Goal: Find specific page/section: Find specific page/section

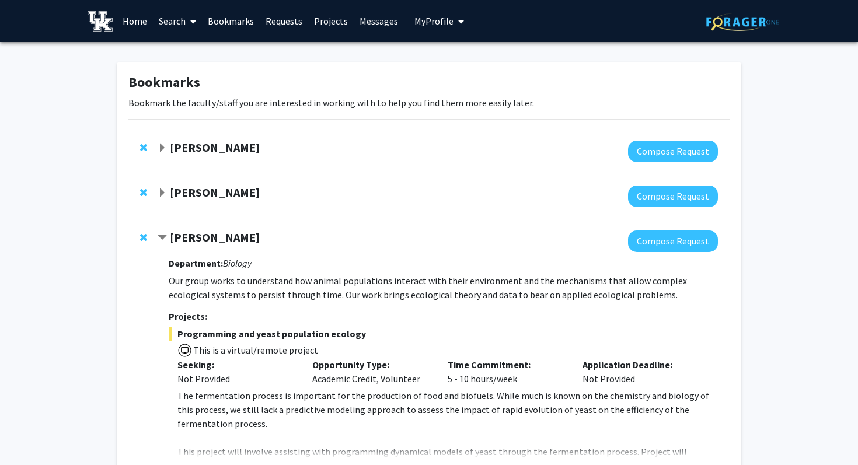
click at [287, 21] on link "Requests" at bounding box center [284, 21] width 48 height 41
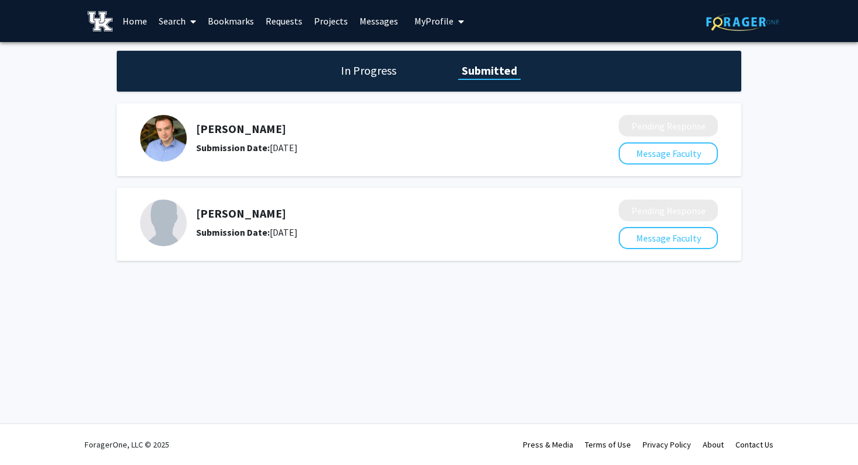
click at [367, 79] on div "In Progress Submitted" at bounding box center [429, 71] width 625 height 41
click at [368, 71] on h1 "In Progress" at bounding box center [369, 70] width 62 height 16
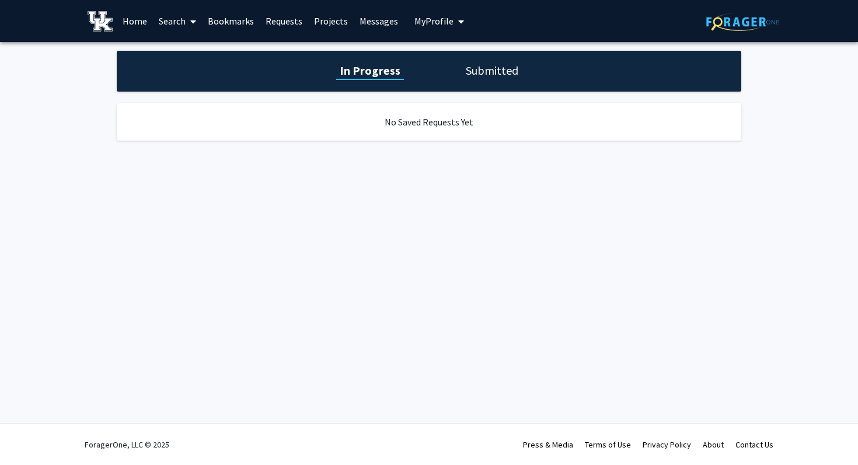
click at [493, 76] on h1 "Submitted" at bounding box center [492, 70] width 60 height 16
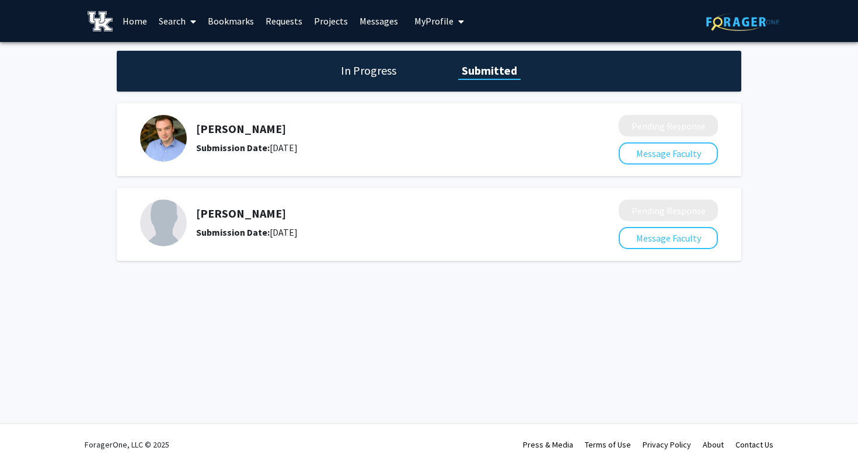
click at [239, 23] on link "Bookmarks" at bounding box center [231, 21] width 58 height 41
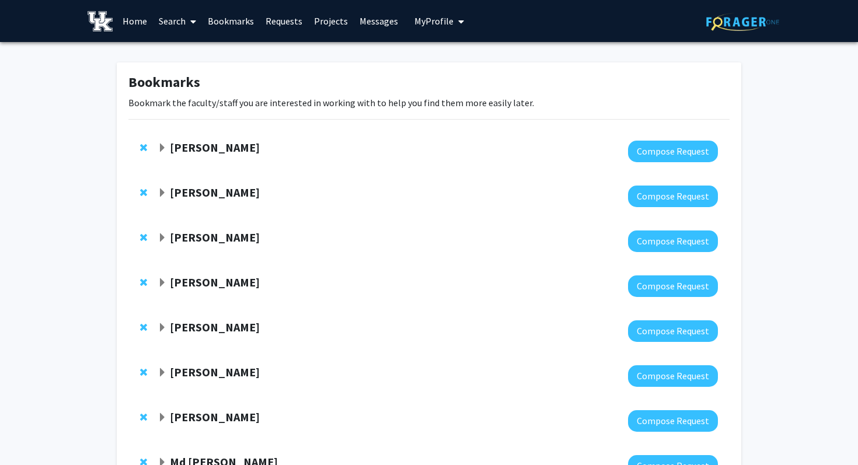
click at [159, 150] on span "Expand Corey Hawes Bookmark" at bounding box center [162, 148] width 9 height 9
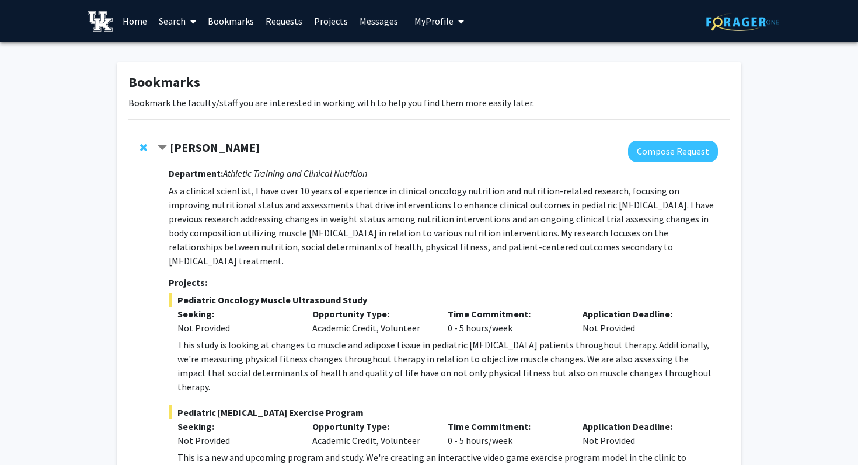
click at [160, 147] on span "Contract Corey Hawes Bookmark" at bounding box center [162, 148] width 9 height 9
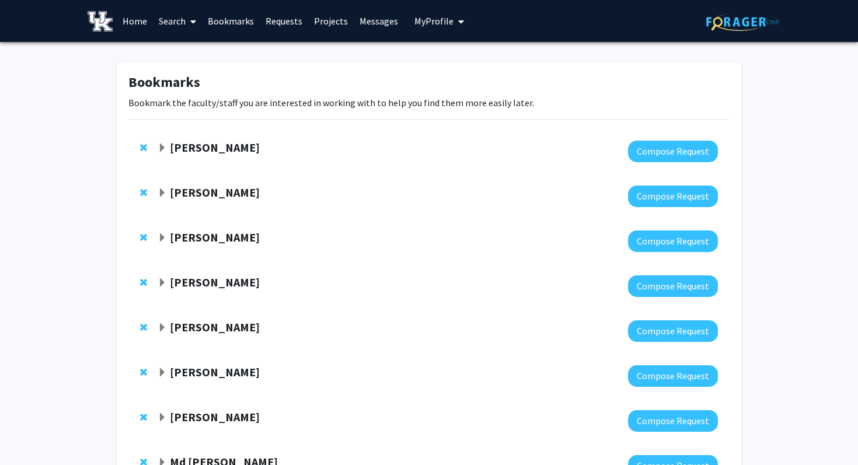
click at [161, 197] on span "Expand Sathya Velmurugan Bookmark" at bounding box center [162, 193] width 9 height 9
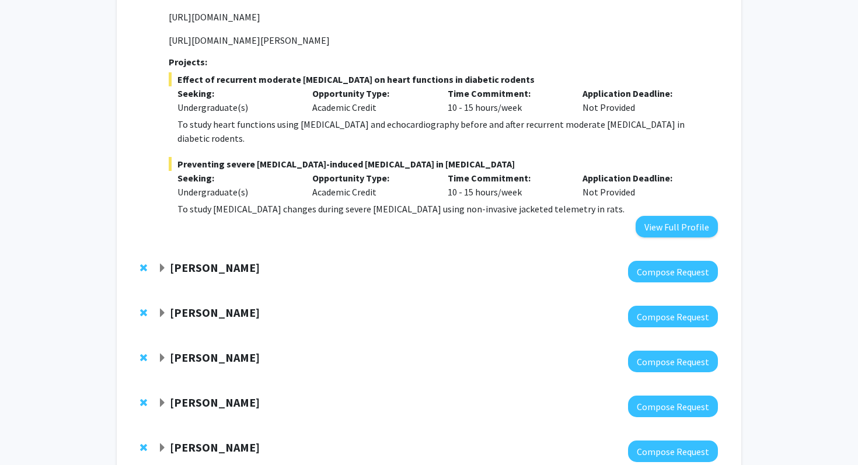
scroll to position [338, 0]
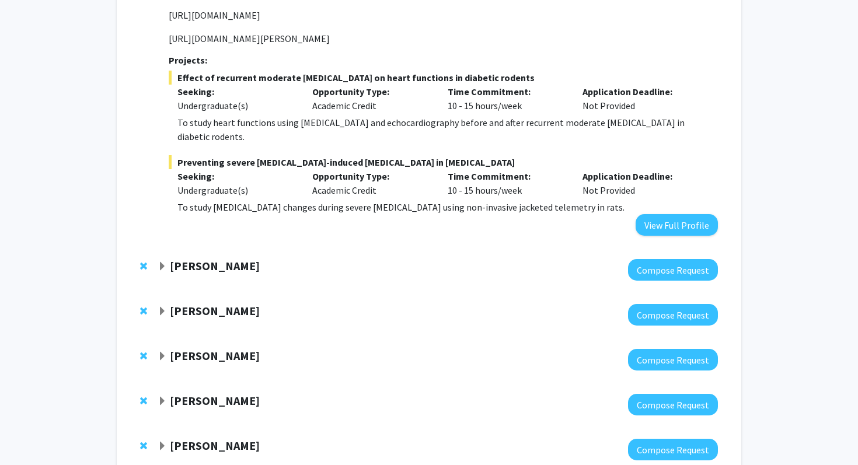
click at [160, 262] on span "Expand Jake Ferguson Bookmark" at bounding box center [162, 266] width 9 height 9
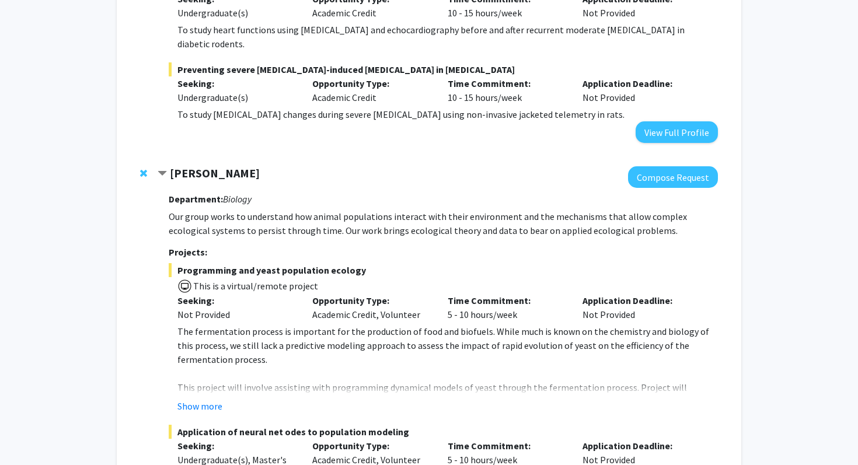
scroll to position [434, 0]
